Goal: Task Accomplishment & Management: Complete application form

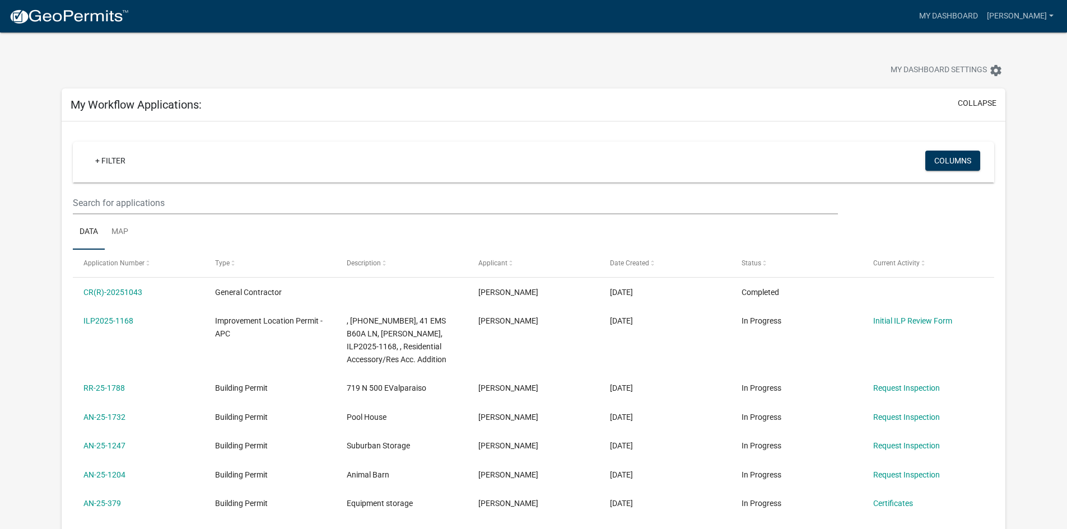
click at [46, 17] on img at bounding box center [69, 16] width 120 height 17
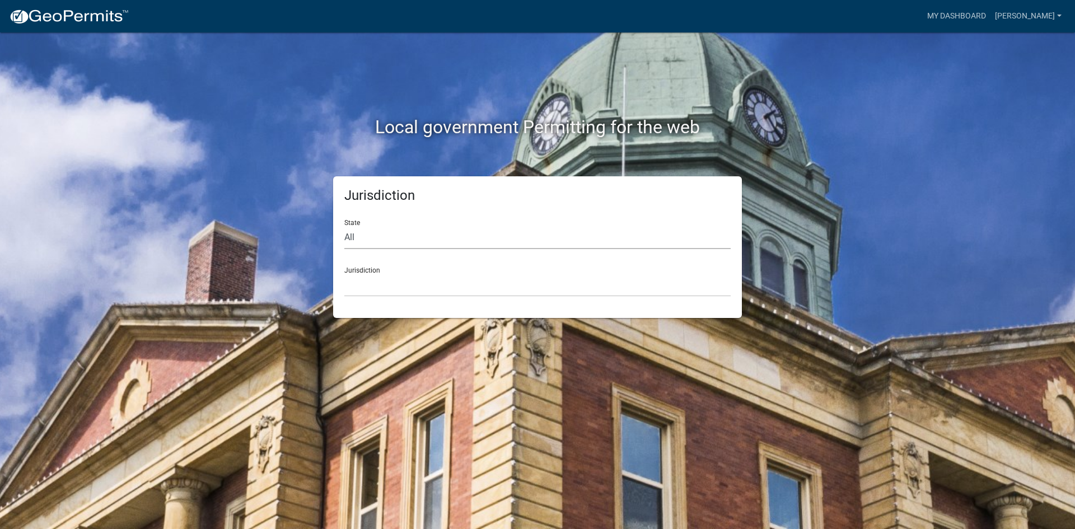
click at [372, 230] on select "All [US_STATE] [US_STATE] [US_STATE] [US_STATE] [US_STATE] [US_STATE] [US_STATE…" at bounding box center [537, 237] width 386 height 23
select select "[US_STATE]"
click at [344, 226] on select "All [US_STATE] [US_STATE] [US_STATE] [US_STATE] [US_STATE] [US_STATE] [US_STATE…" at bounding box center [537, 237] width 386 height 23
click at [377, 288] on select "City of Charlestown, Indiana City of Jeffersonville, Indiana City of Logansport…" at bounding box center [537, 285] width 386 height 23
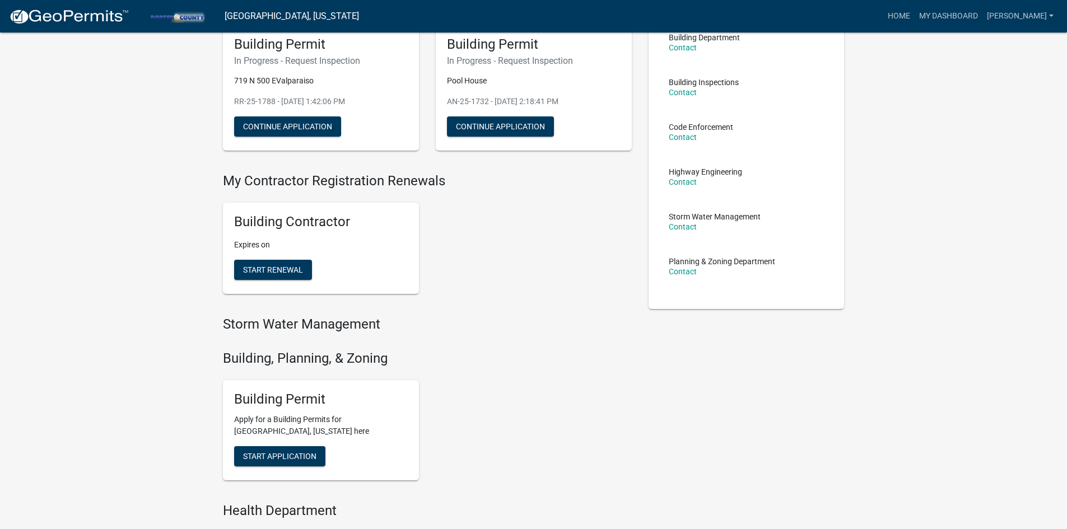
scroll to position [112, 0]
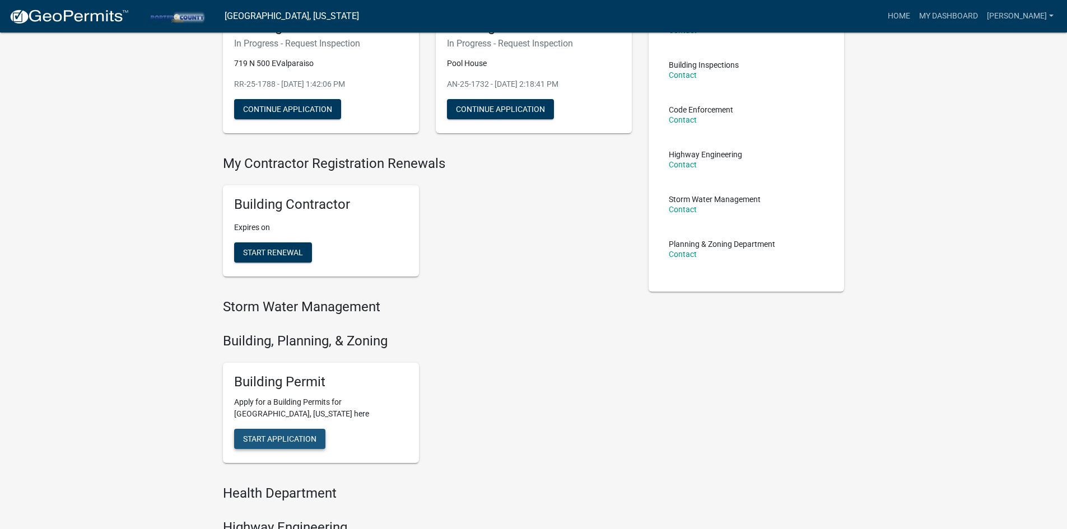
click at [293, 444] on button "Start Application" at bounding box center [279, 439] width 91 height 20
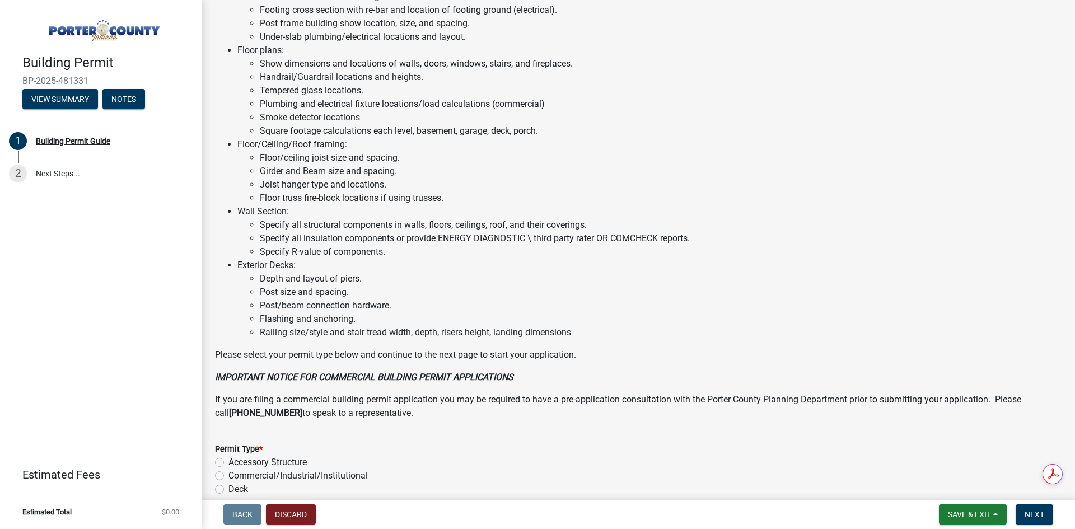
scroll to position [728, 0]
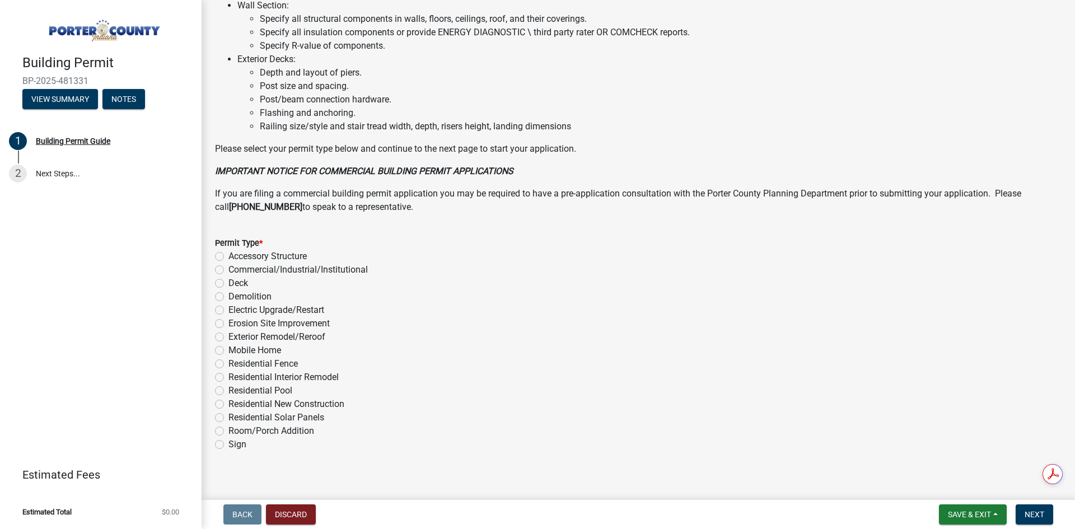
click at [229, 256] on label "Accessory Structure" at bounding box center [268, 256] width 78 height 13
click at [229, 256] on input "Accessory Structure" at bounding box center [232, 253] width 7 height 7
radio input "true"
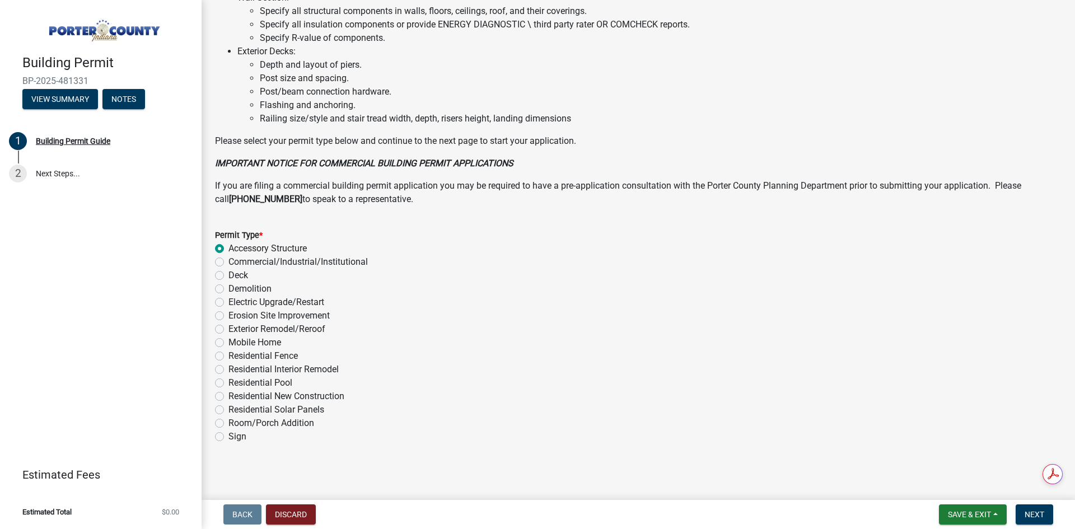
scroll to position [738, 0]
click at [1042, 514] on span "Next" at bounding box center [1035, 514] width 20 height 9
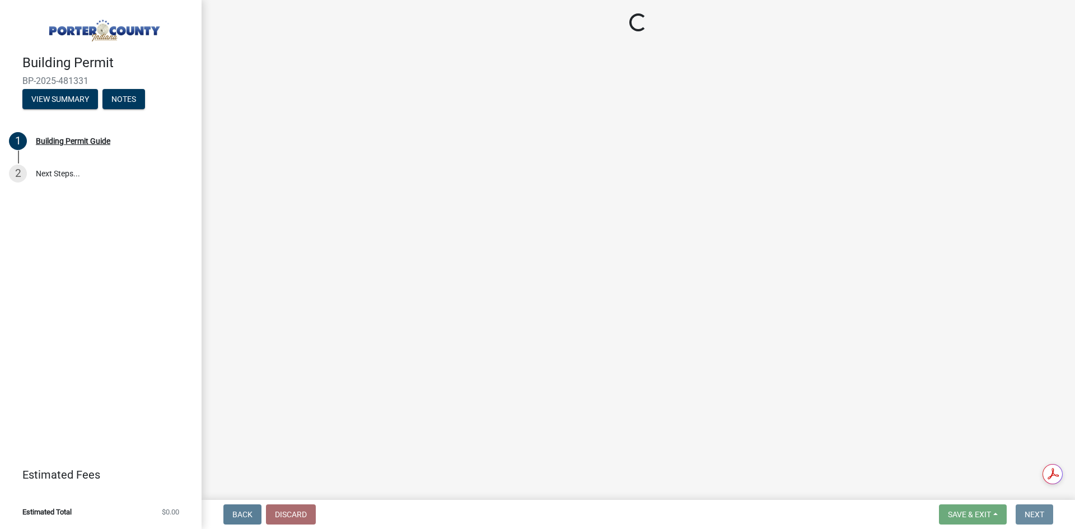
scroll to position [0, 0]
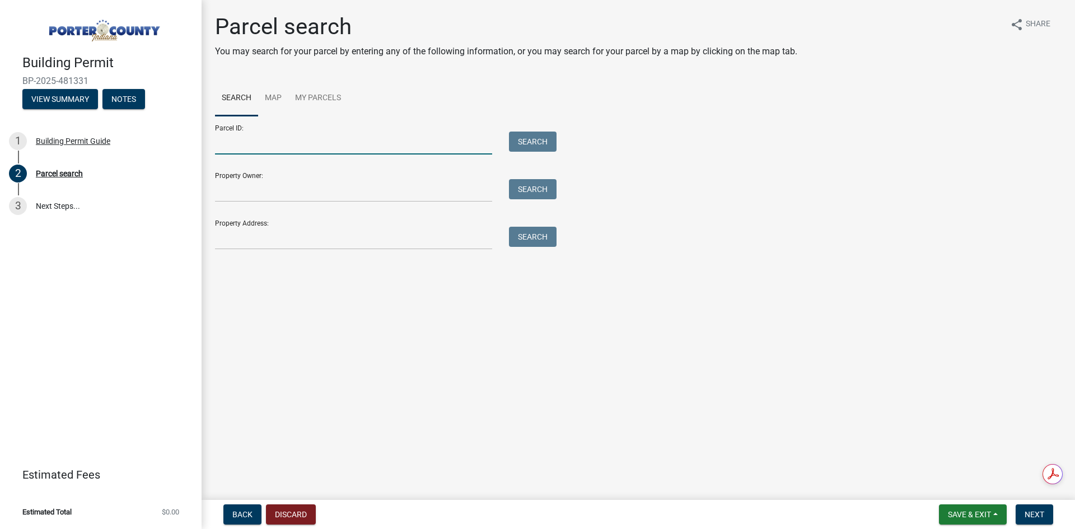
click at [341, 144] on input "Parcel ID:" at bounding box center [353, 143] width 277 height 23
click at [281, 133] on input "Parcel ID:" at bounding box center [353, 143] width 277 height 23
paste input "64-04-22-100-012.000-009"
type input "64-04-22-100-012.000-009"
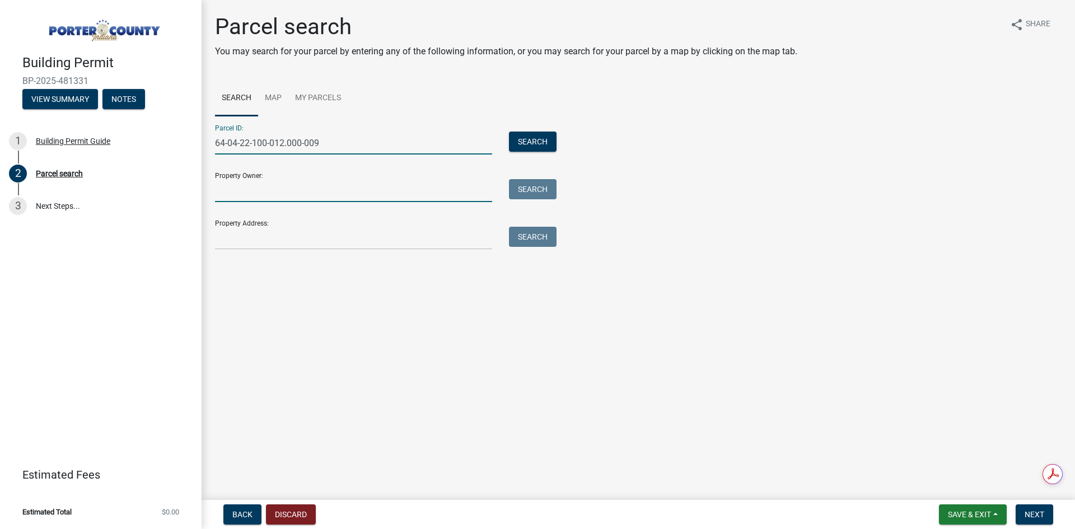
click at [265, 189] on input "Property Owner:" at bounding box center [353, 190] width 277 height 23
click at [348, 190] on input "Property Owner:" at bounding box center [353, 190] width 277 height 23
paste input "Bernard Lemaitre"
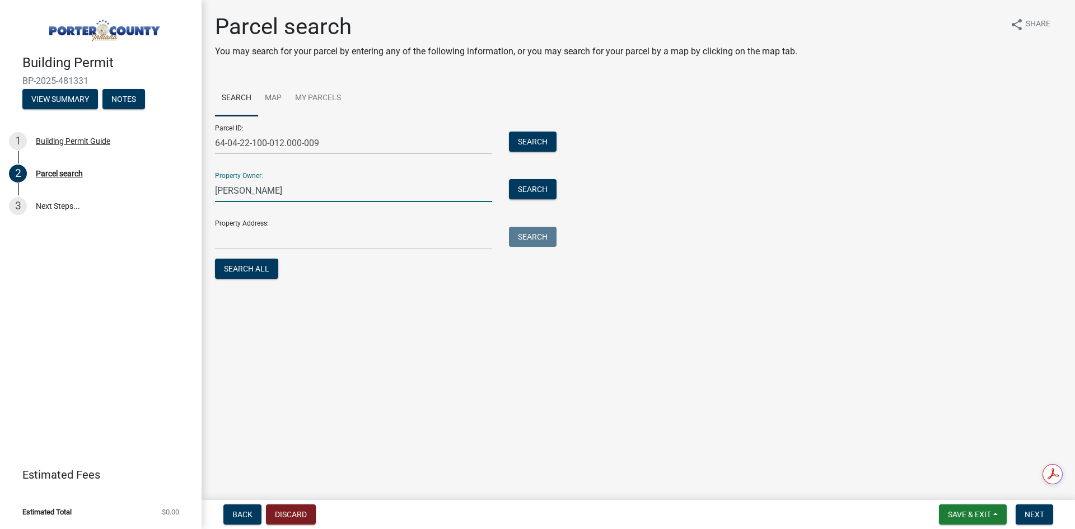
type input "Bernard Lemaitre"
click at [320, 244] on input "Property Address:" at bounding box center [353, 238] width 277 height 23
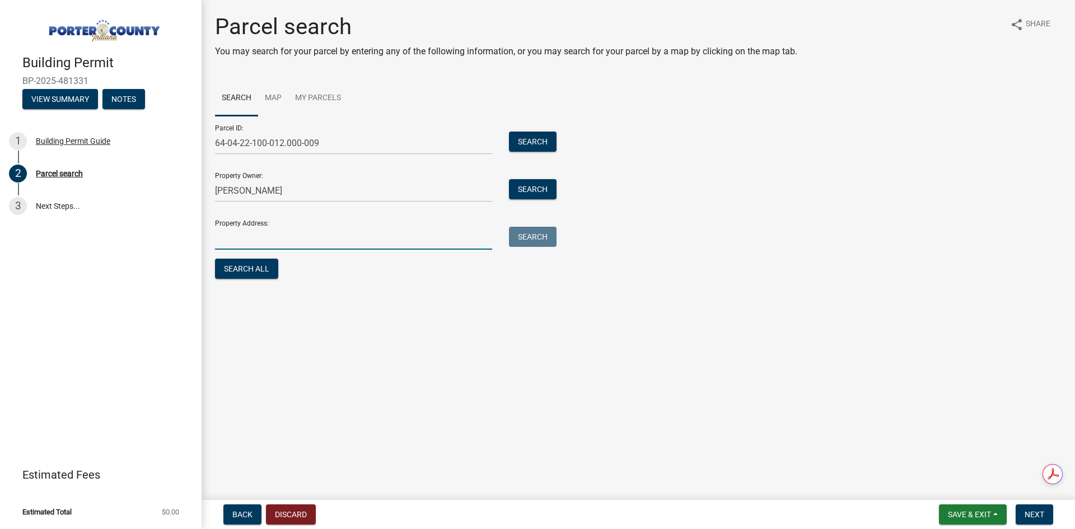
click at [338, 236] on input "Property Address:" at bounding box center [353, 238] width 277 height 23
paste input "1451 N 425 E Michigan City IN 46360"
type input "1451 N 425 E Michigan City IN 46360"
click at [441, 291] on div "Parcel search You may search for your parcel by entering any of the following i…" at bounding box center [639, 152] width 864 height 278
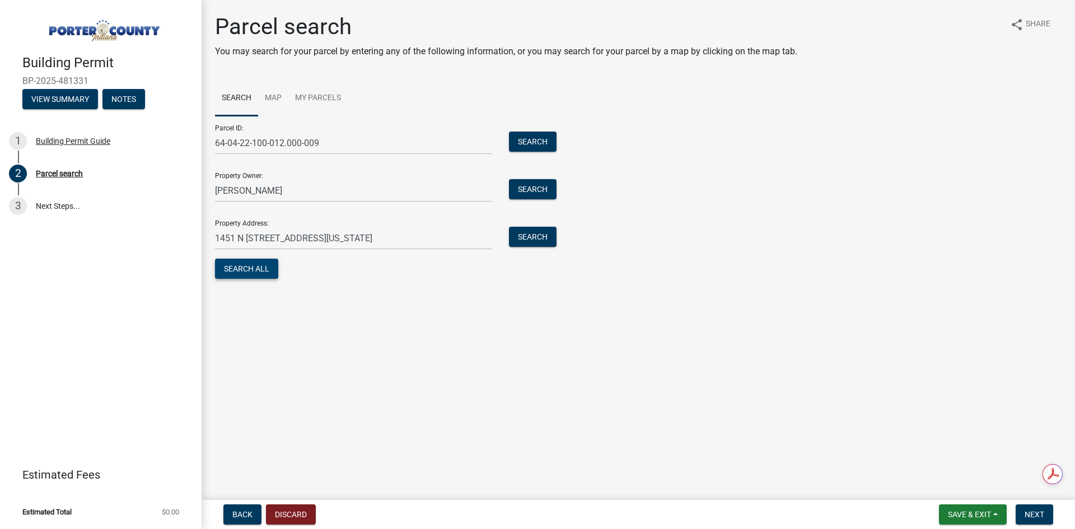
click at [261, 269] on button "Search All" at bounding box center [246, 269] width 63 height 20
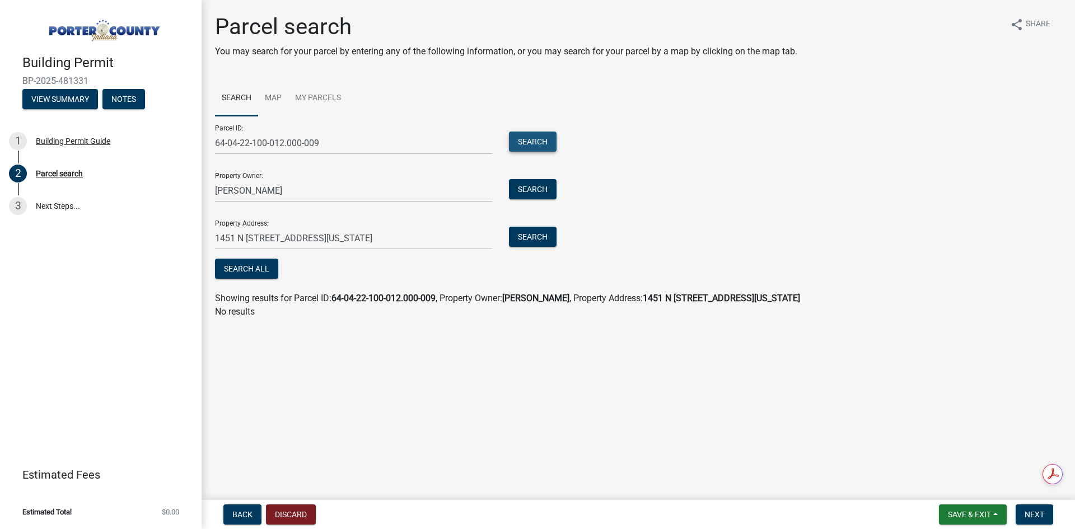
click at [534, 140] on button "Search" at bounding box center [533, 142] width 48 height 20
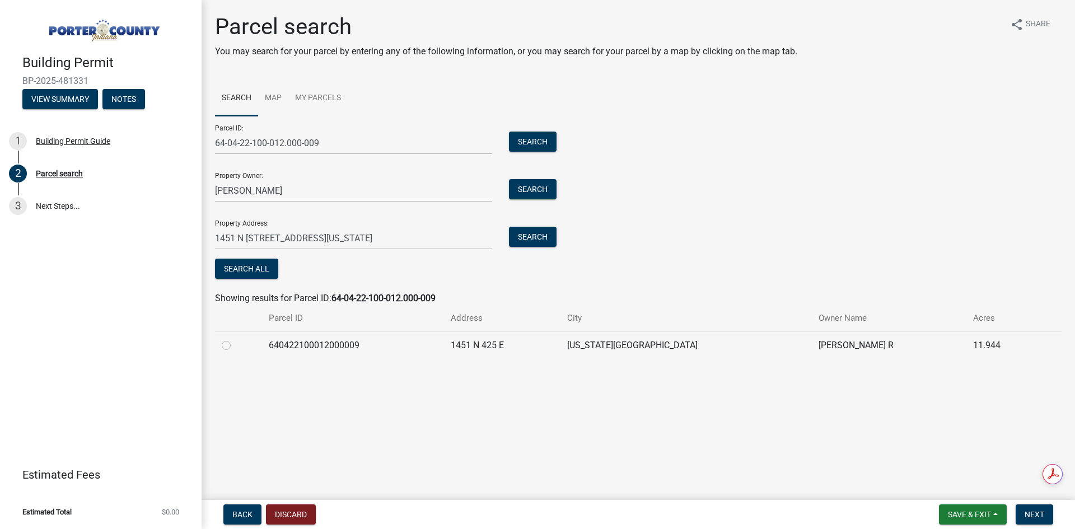
click at [235, 339] on label at bounding box center [235, 339] width 0 height 0
click at [235, 346] on input "radio" at bounding box center [238, 342] width 7 height 7
radio input "true"
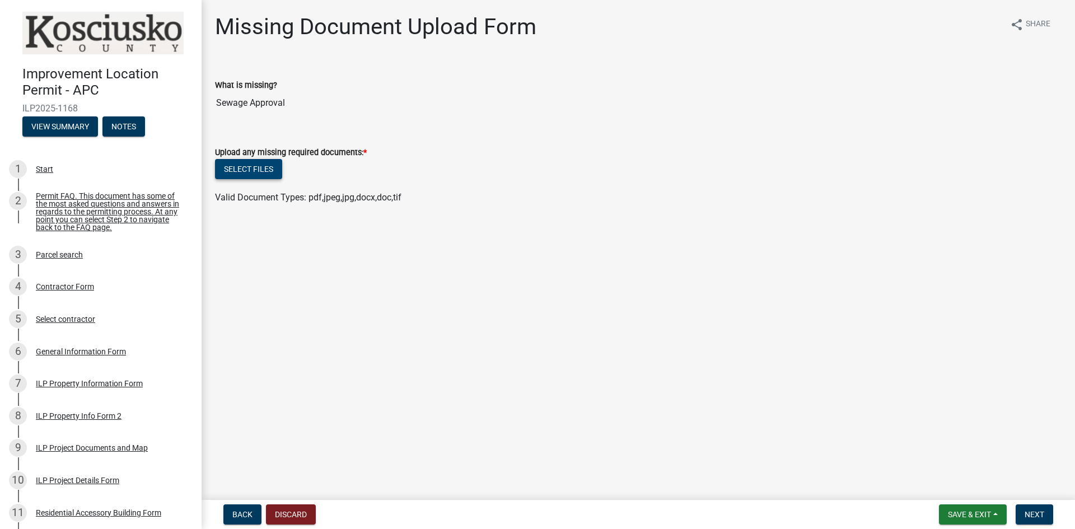
click at [259, 173] on button "Select files" at bounding box center [248, 169] width 67 height 20
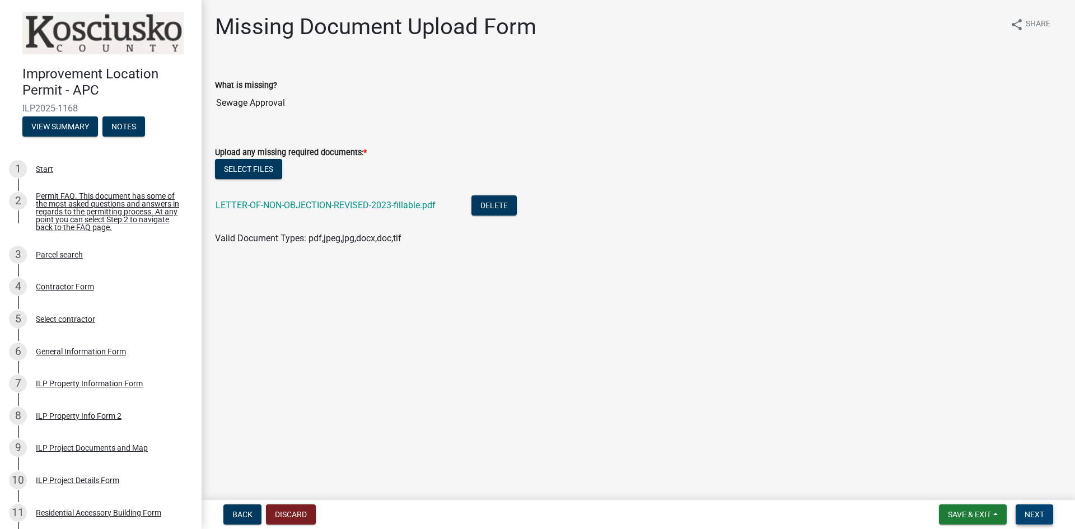
click at [1029, 514] on span "Next" at bounding box center [1035, 514] width 20 height 9
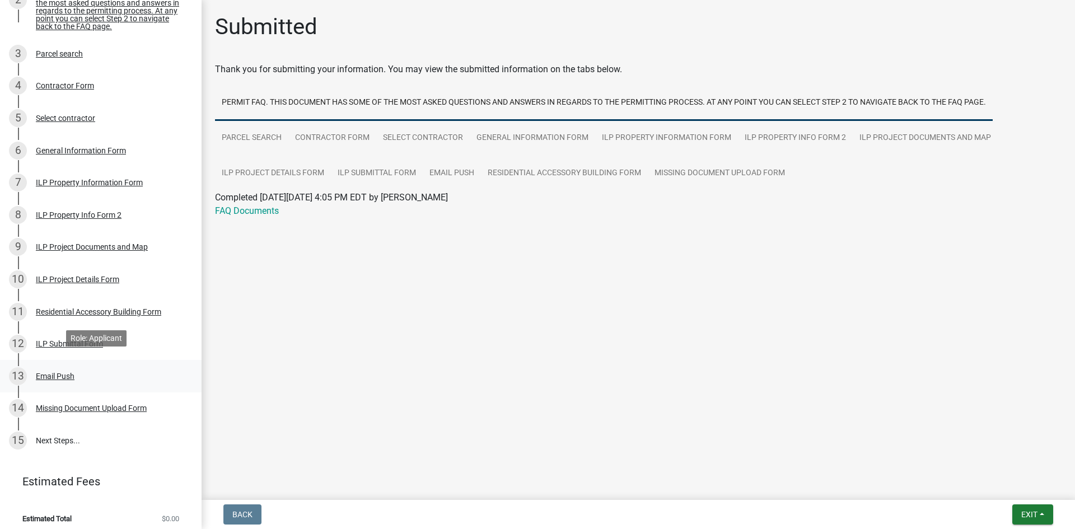
scroll to position [213, 0]
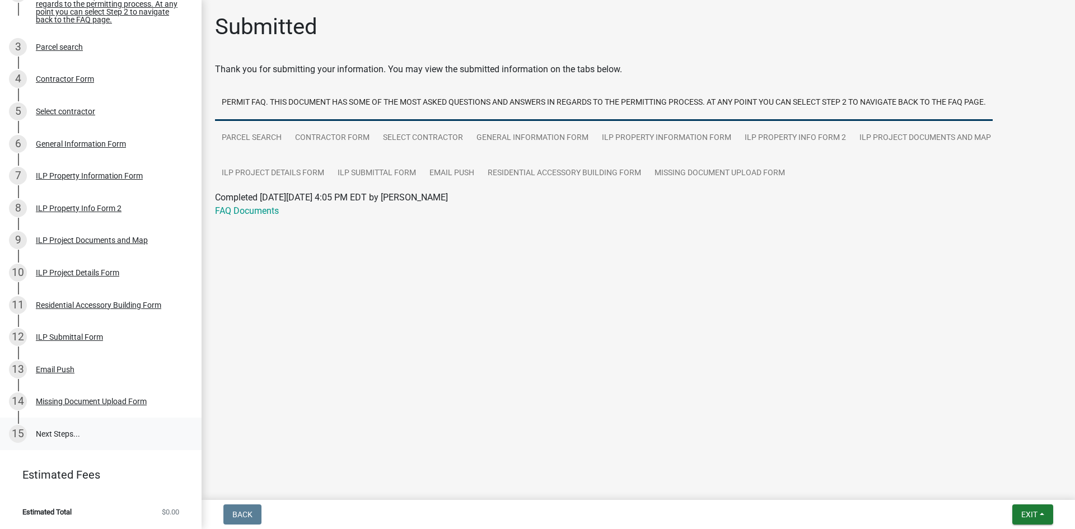
click at [56, 430] on link "15 Next Steps..." at bounding box center [101, 434] width 202 height 32
click at [76, 401] on div "Missing Document Upload Form" at bounding box center [91, 402] width 111 height 8
